Goal: Transaction & Acquisition: Purchase product/service

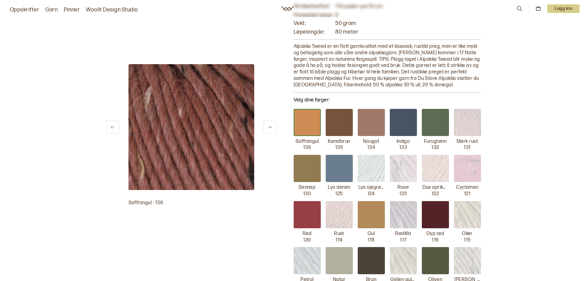
scroll to position [62, 0]
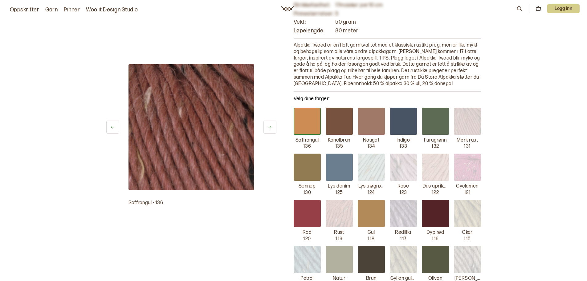
click at [437, 208] on div at bounding box center [435, 213] width 27 height 27
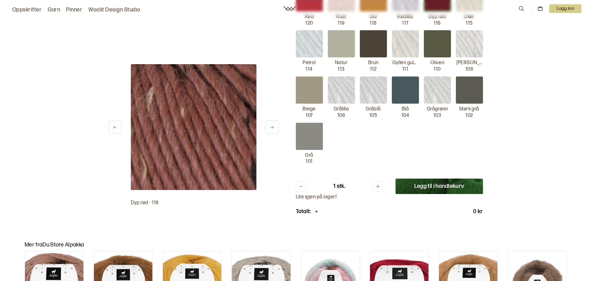
scroll to position [277, 0]
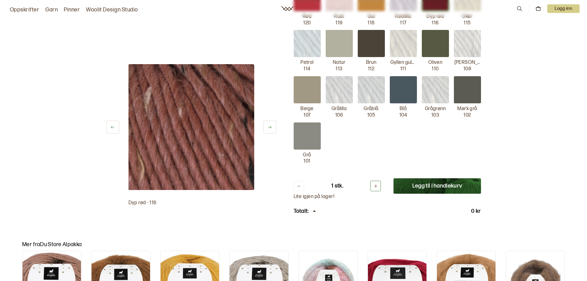
click at [376, 187] on icon at bounding box center [375, 185] width 3 height 3
click at [376, 187] on icon at bounding box center [375, 186] width 5 height 5
click at [376, 187] on icon at bounding box center [375, 185] width 3 height 3
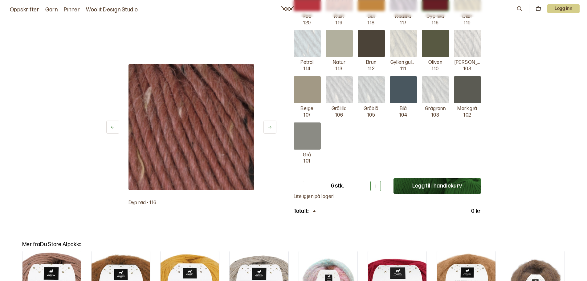
click at [376, 187] on icon at bounding box center [375, 186] width 5 height 5
click at [428, 185] on button "Legg til i handlekurv" at bounding box center [436, 185] width 87 height 15
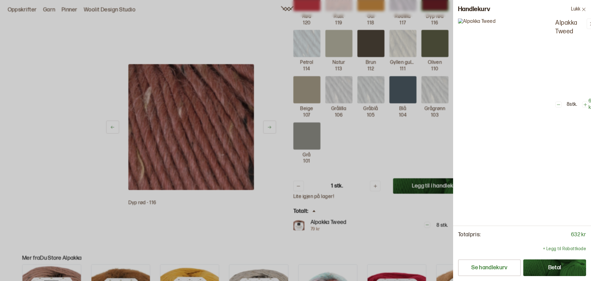
click at [192, 226] on div at bounding box center [295, 140] width 591 height 281
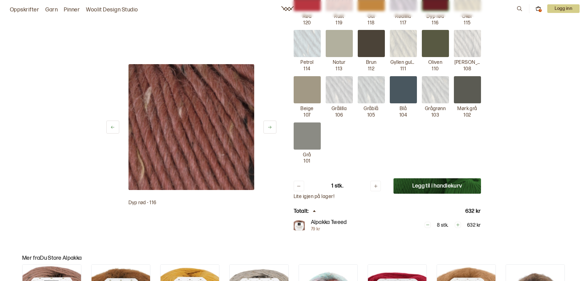
click at [341, 47] on div at bounding box center [339, 43] width 27 height 27
click at [380, 185] on button at bounding box center [375, 186] width 10 height 10
click at [425, 188] on button "Legg til i handlekurv" at bounding box center [436, 185] width 87 height 15
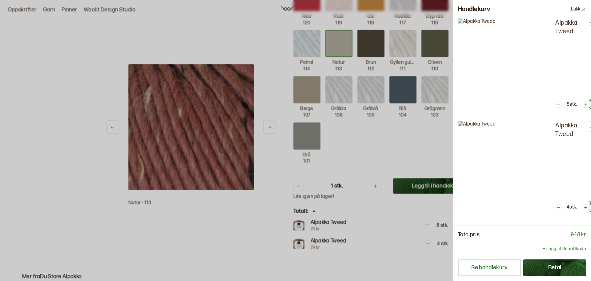
click at [558, 271] on button "Betal" at bounding box center [555, 267] width 63 height 17
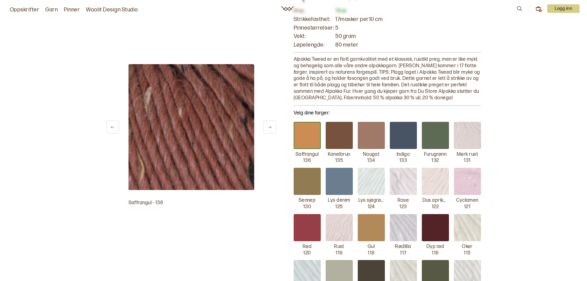
scroll to position [62, 0]
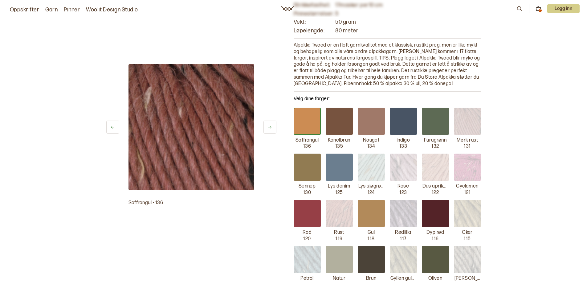
click at [440, 217] on div at bounding box center [435, 213] width 27 height 27
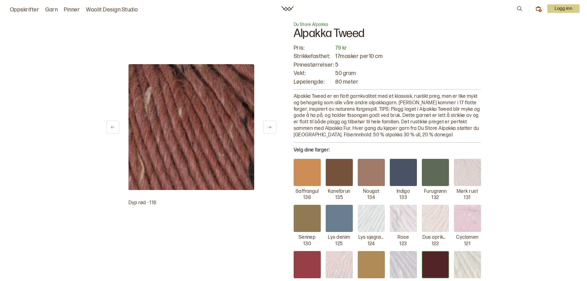
scroll to position [0, 0]
